Goal: Task Accomplishment & Management: Use online tool/utility

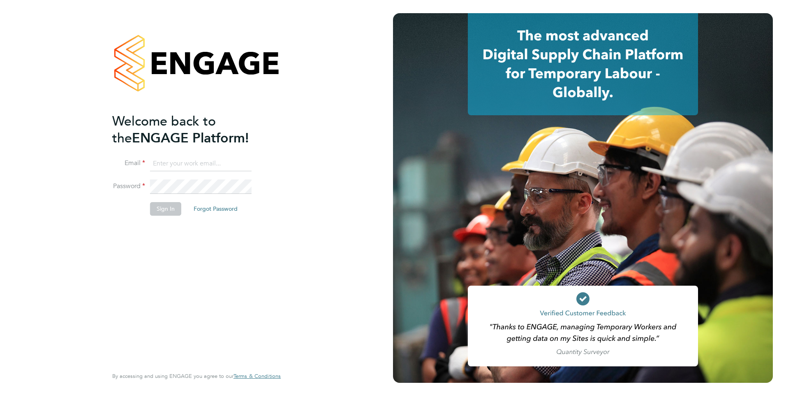
type input "[EMAIL_ADDRESS][DOMAIN_NAME]"
click at [204, 246] on div "Welcome back to the ENGAGE Platform! Email [EMAIL_ADDRESS][DOMAIN_NAME] Passwor…" at bounding box center [192, 239] width 160 height 252
click at [150, 208] on button "Sign In" at bounding box center [165, 208] width 31 height 13
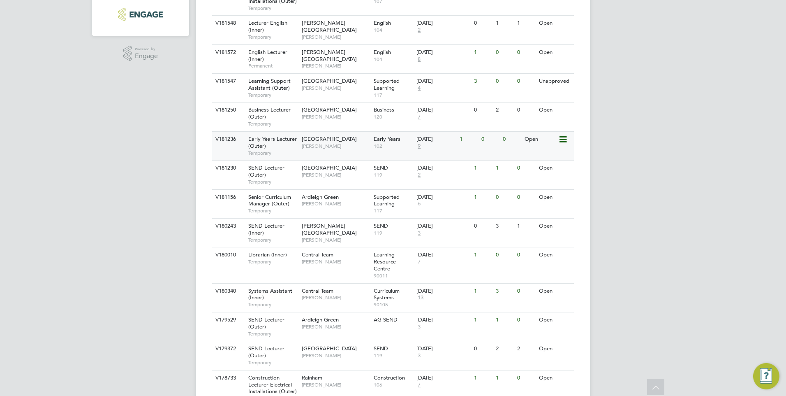
scroll to position [288, 0]
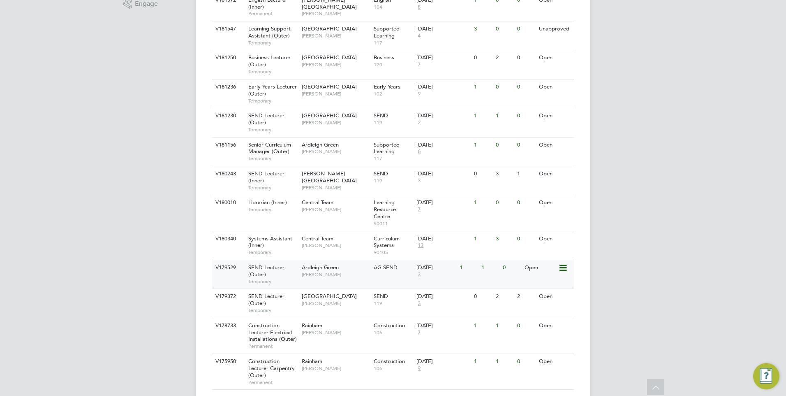
click at [320, 270] on span "Ardleigh Green" at bounding box center [320, 267] width 37 height 7
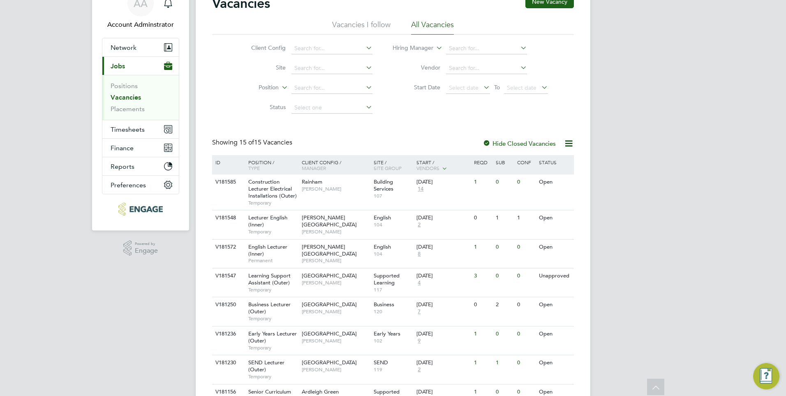
scroll to position [0, 0]
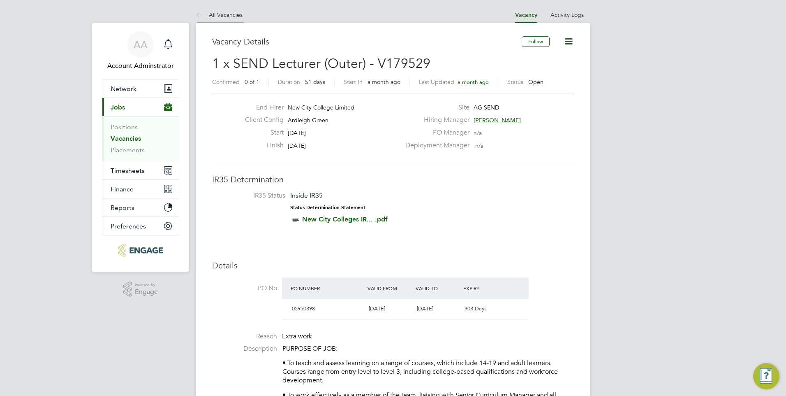
click at [212, 14] on link "All Vacancies" at bounding box center [219, 14] width 47 height 7
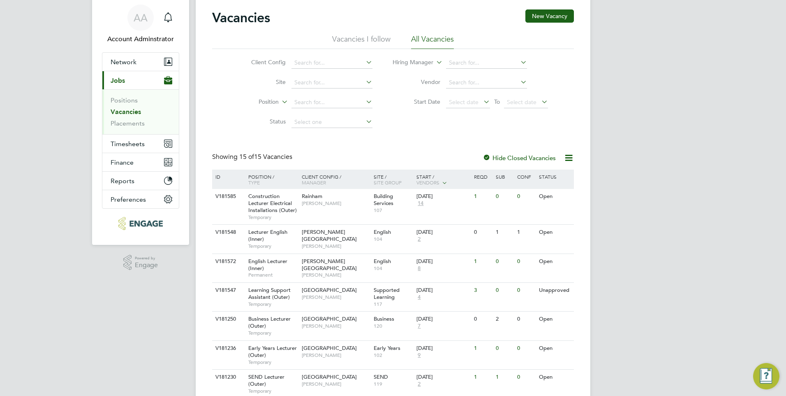
scroll to position [41, 0]
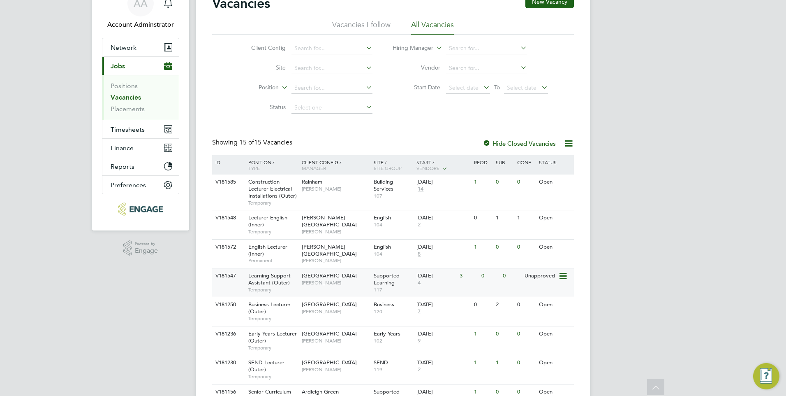
click at [340, 275] on span "[GEOGRAPHIC_DATA]" at bounding box center [329, 275] width 55 height 7
